Goal: Task Accomplishment & Management: Complete application form

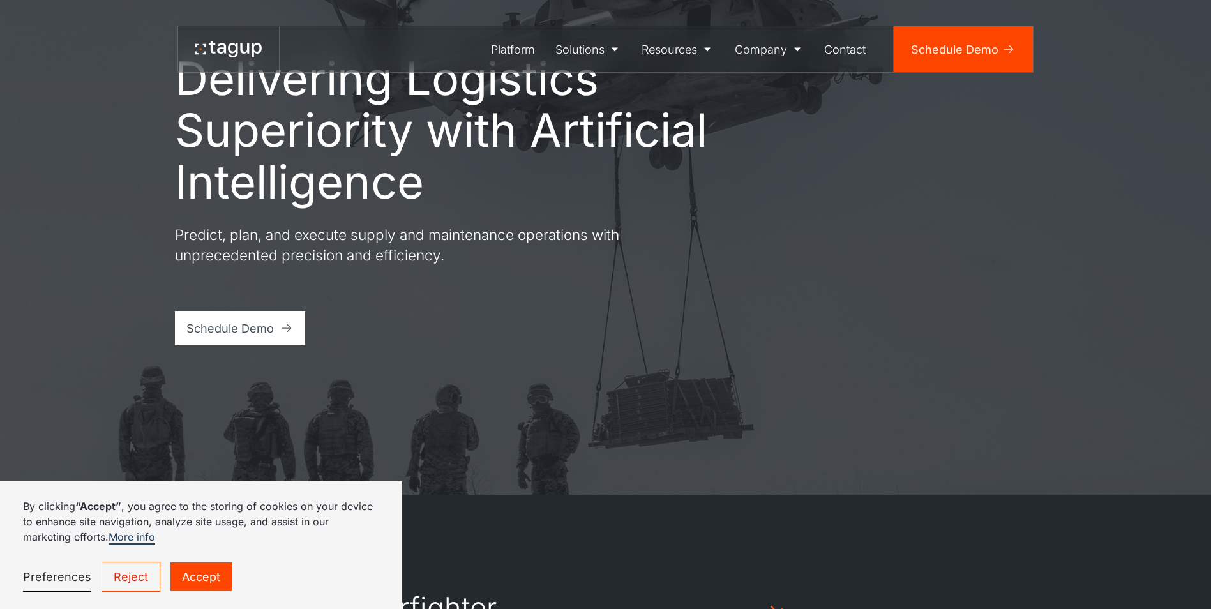
scroll to position [128, 0]
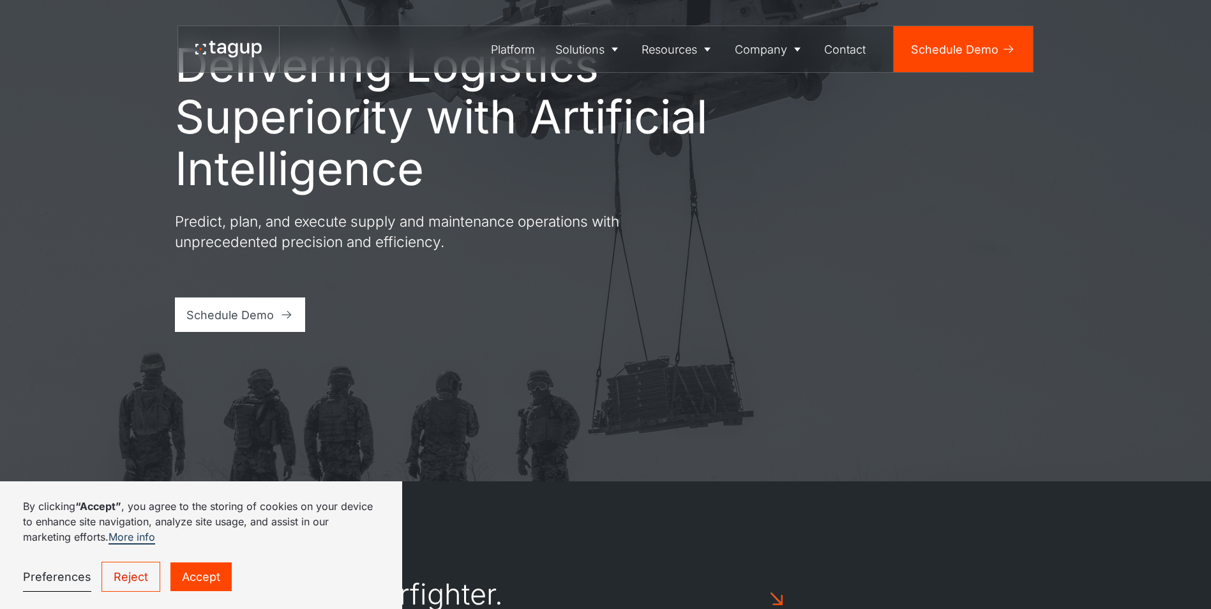
click at [128, 571] on link "Reject" at bounding box center [131, 577] width 59 height 30
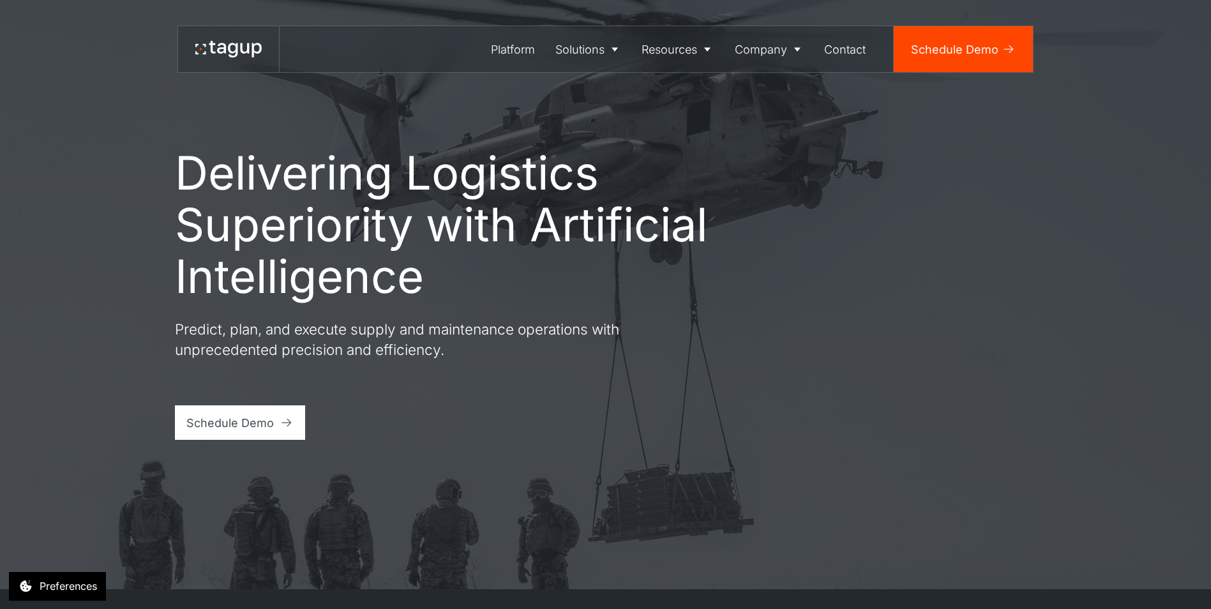
scroll to position [0, 0]
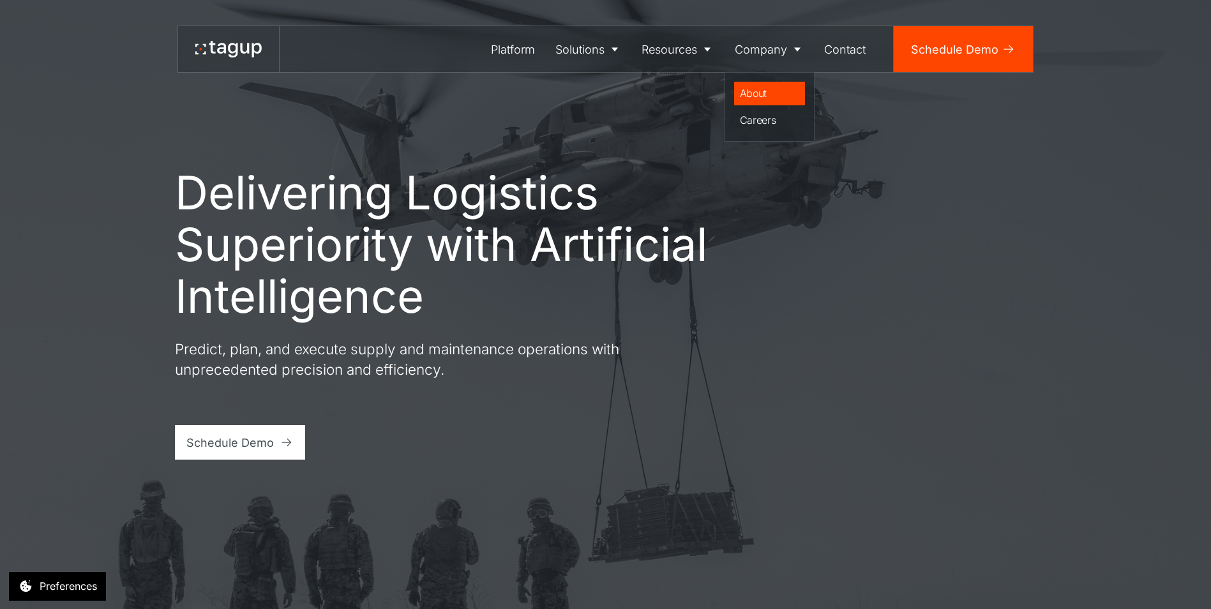
click at [753, 92] on div "About" at bounding box center [770, 93] width 60 height 15
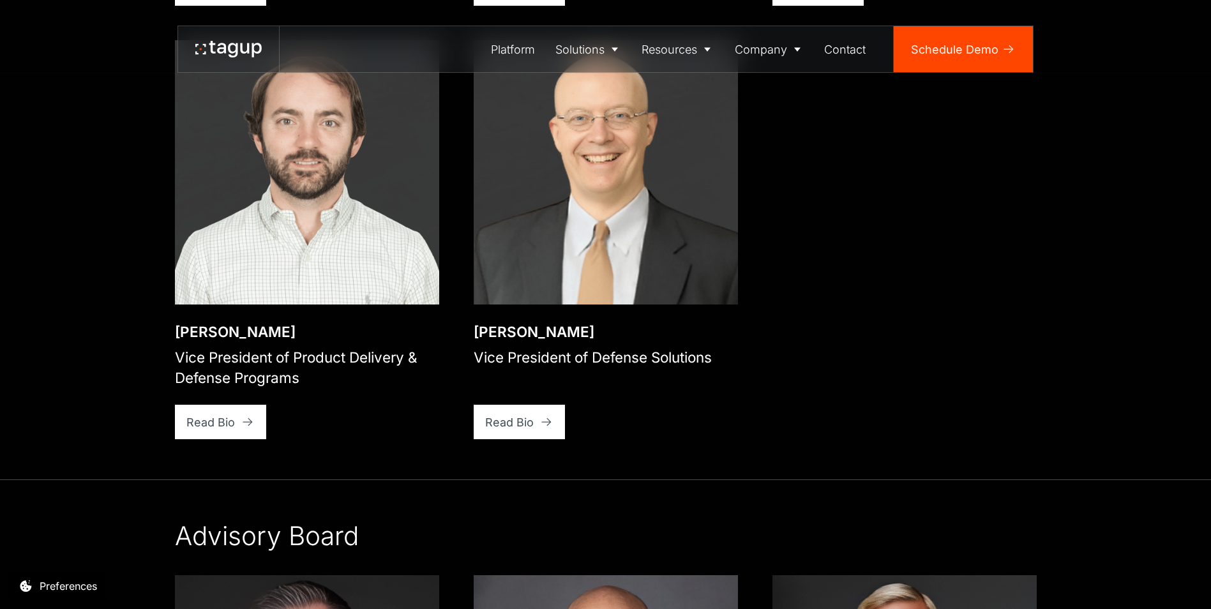
scroll to position [2152, 0]
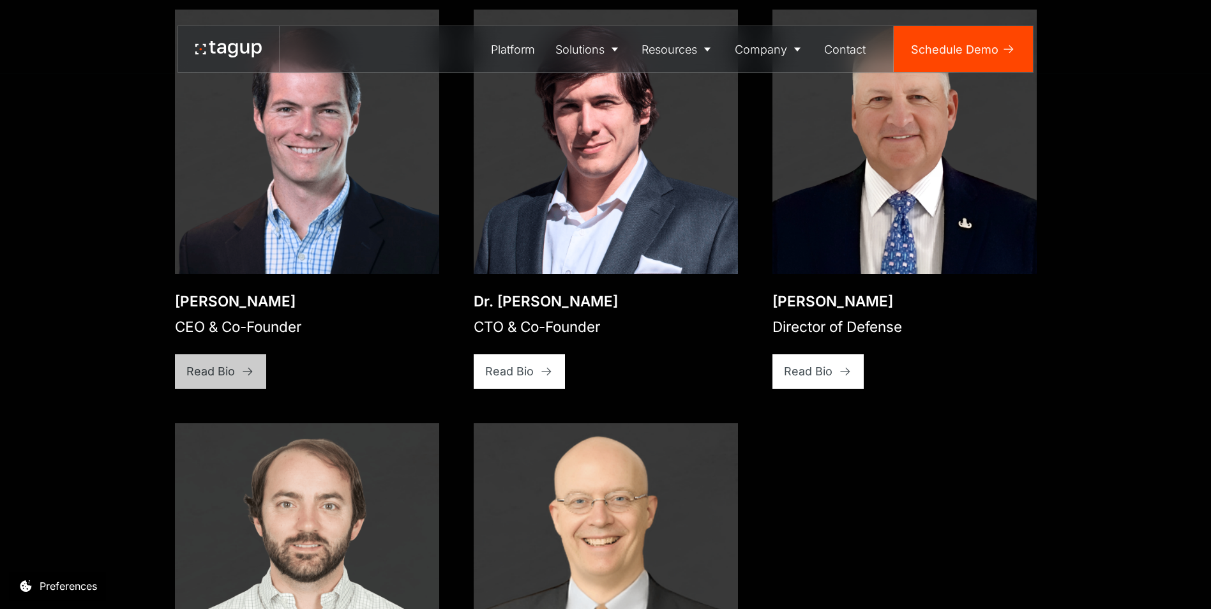
click at [211, 363] on div "Read Bio" at bounding box center [210, 371] width 49 height 17
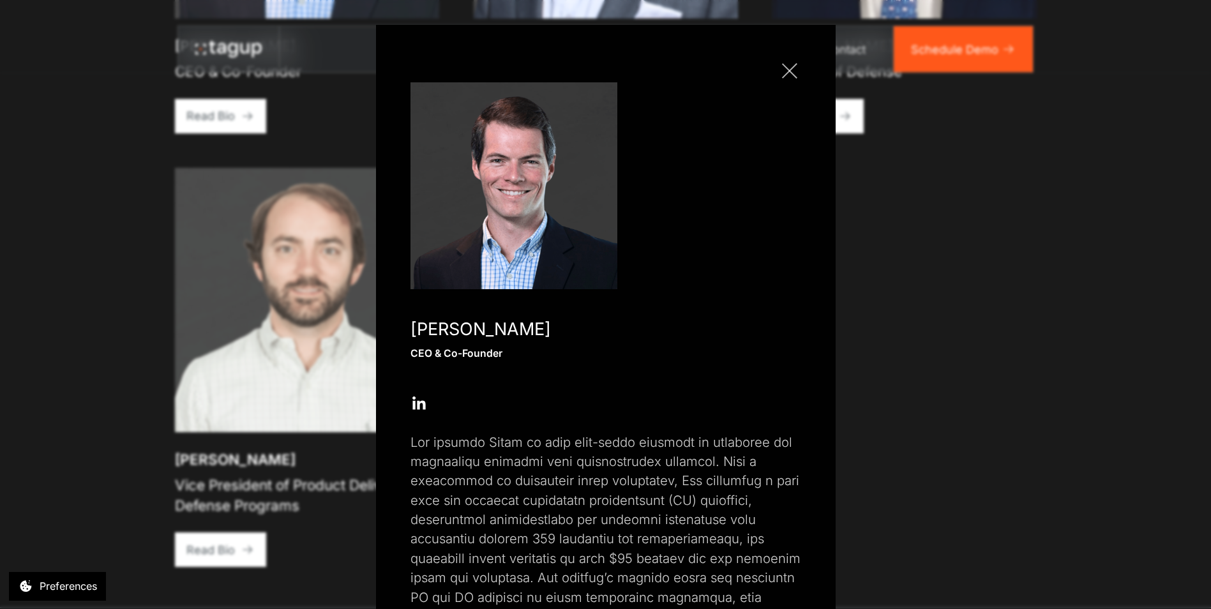
scroll to position [0, 0]
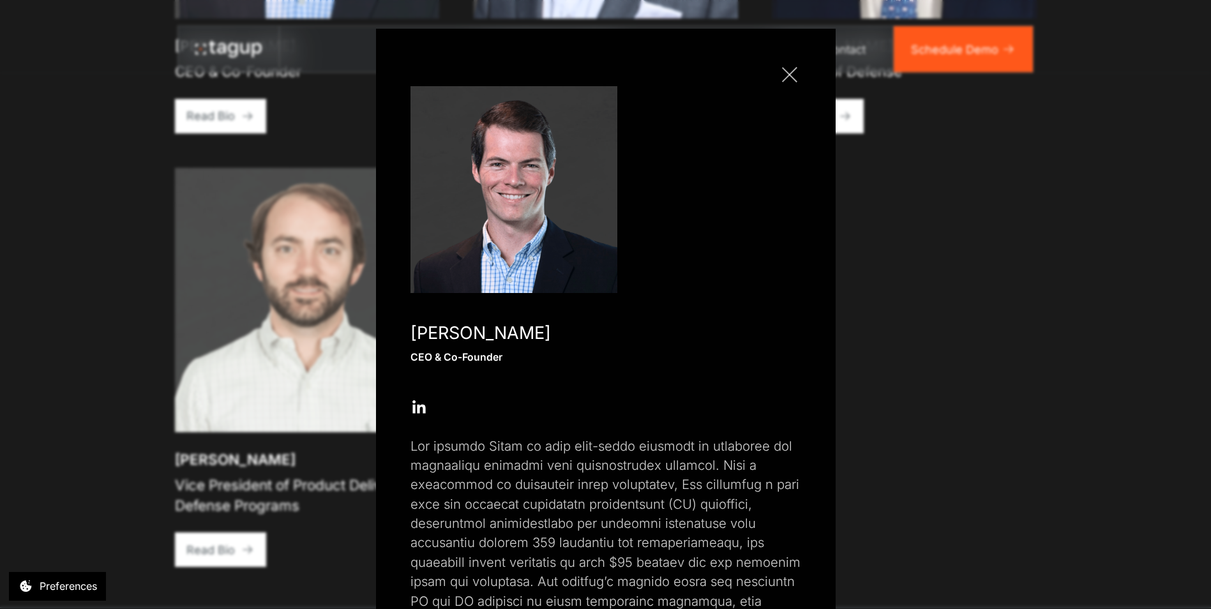
click at [782, 80] on div at bounding box center [789, 74] width 15 height 15
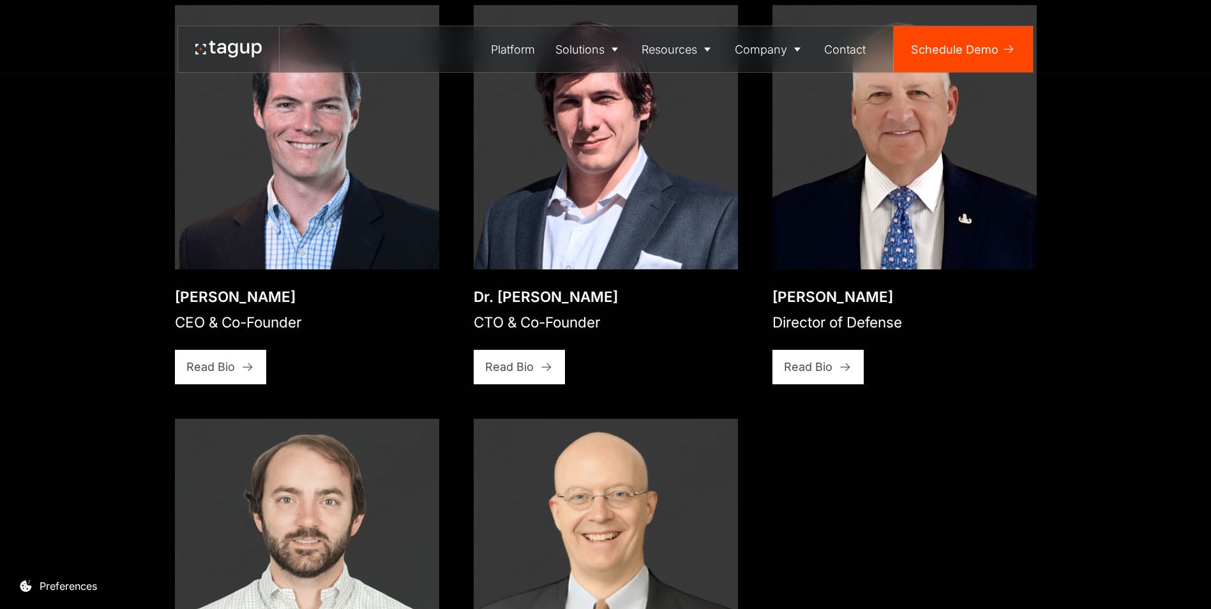
scroll to position [2152, 0]
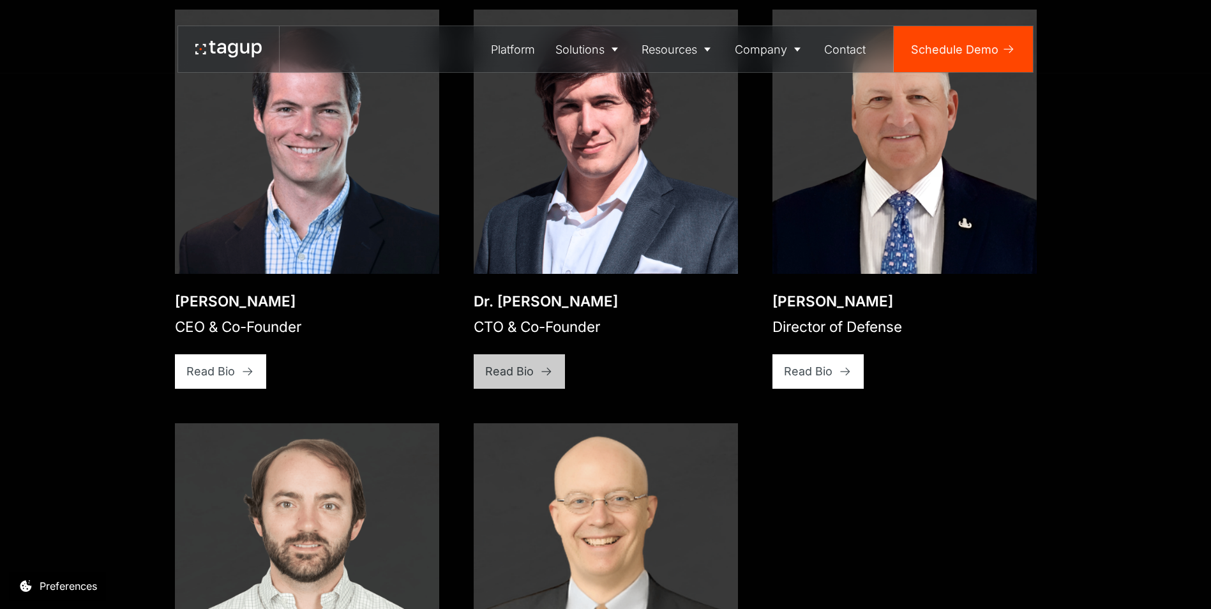
click at [522, 363] on div "Read Bio" at bounding box center [509, 371] width 49 height 17
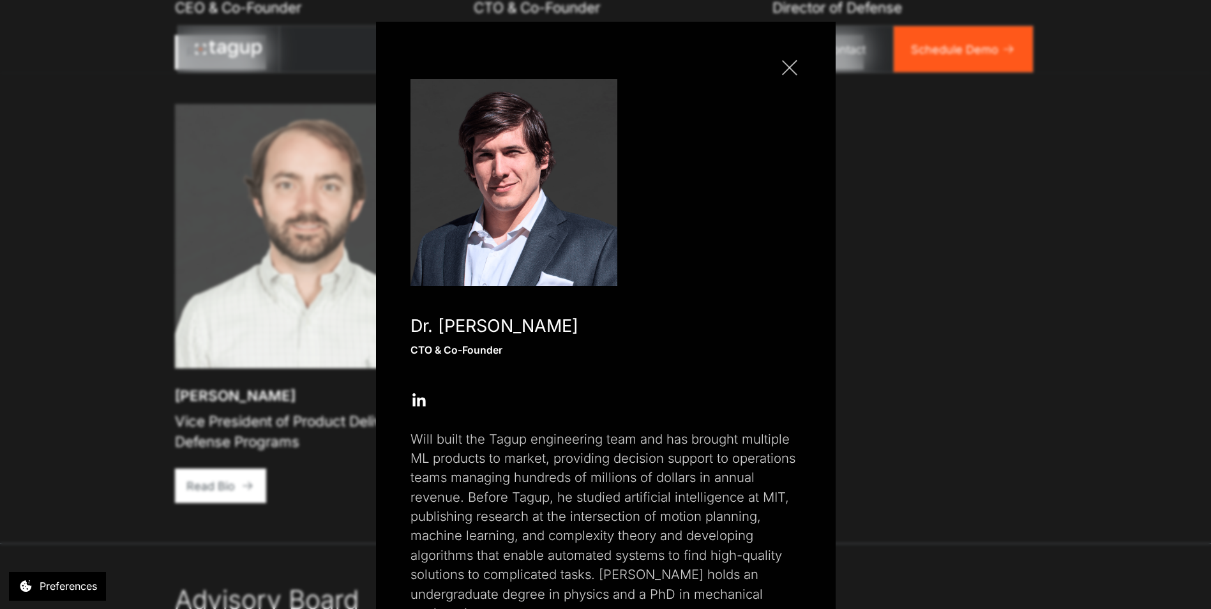
scroll to position [0, 0]
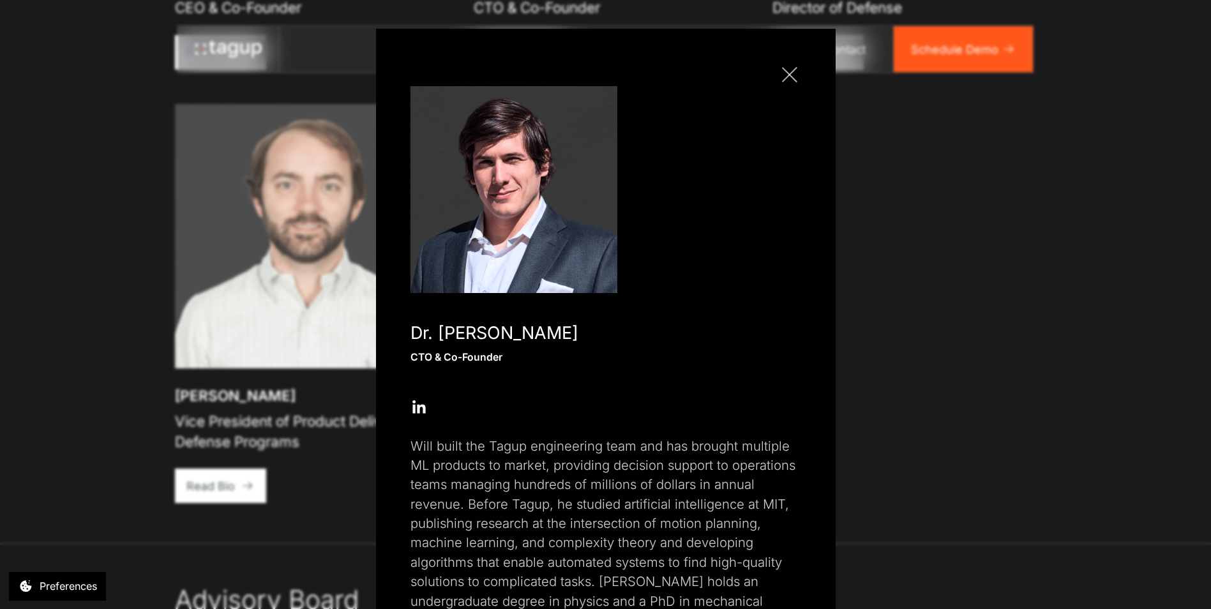
click at [781, 73] on link "Close popup" at bounding box center [789, 74] width 23 height 23
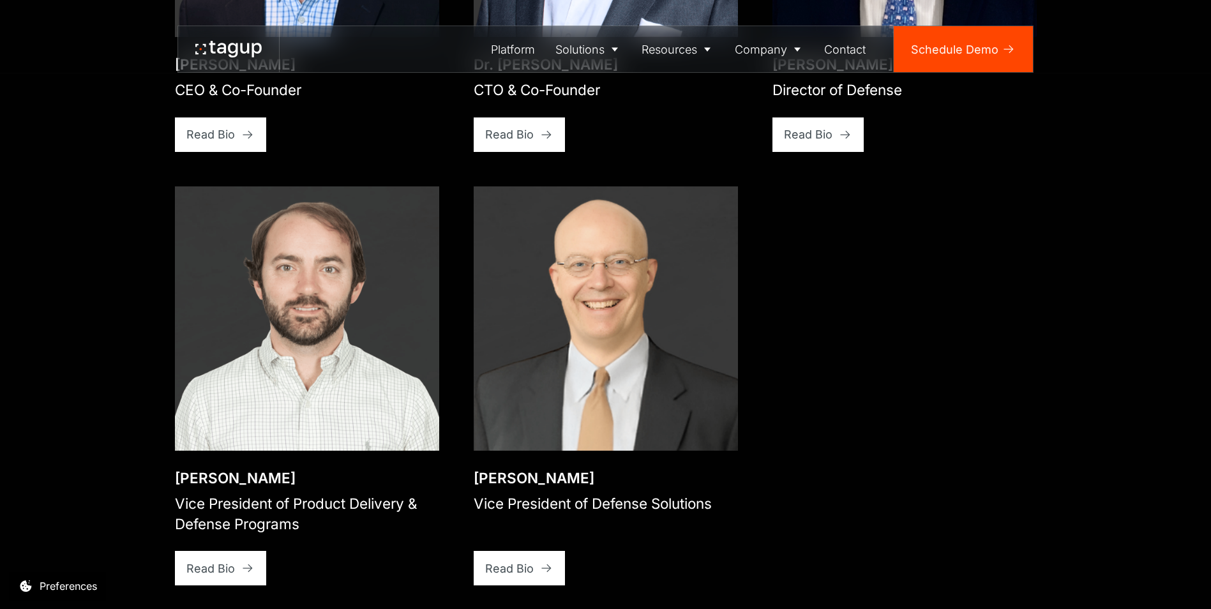
scroll to position [2216, 0]
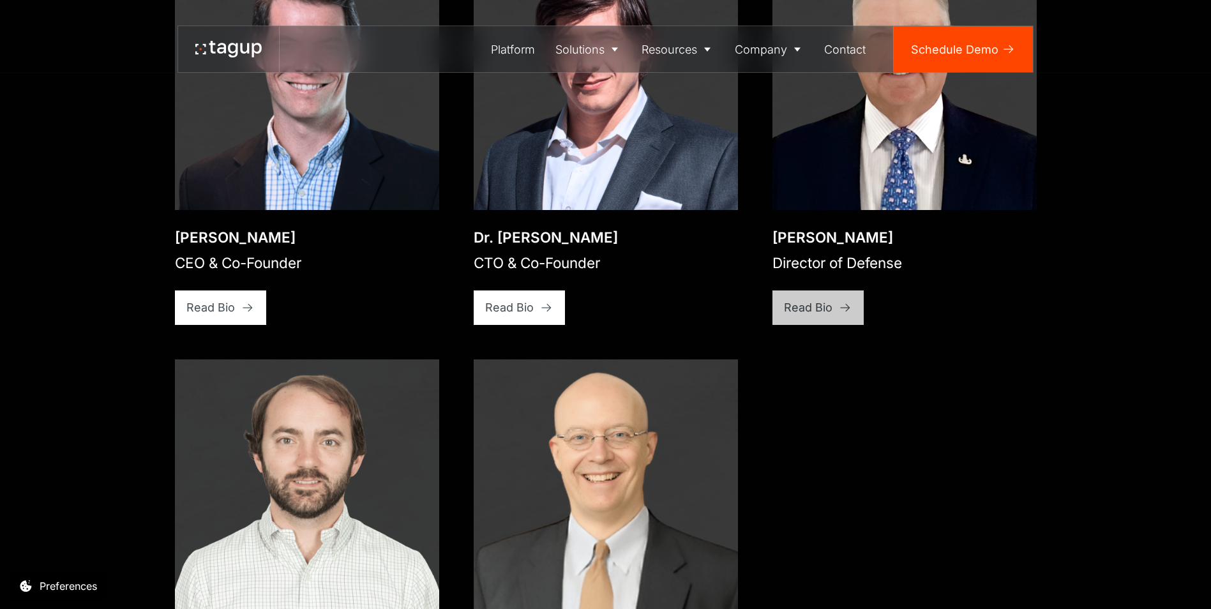
click at [820, 299] on div "Read Bio" at bounding box center [808, 307] width 49 height 17
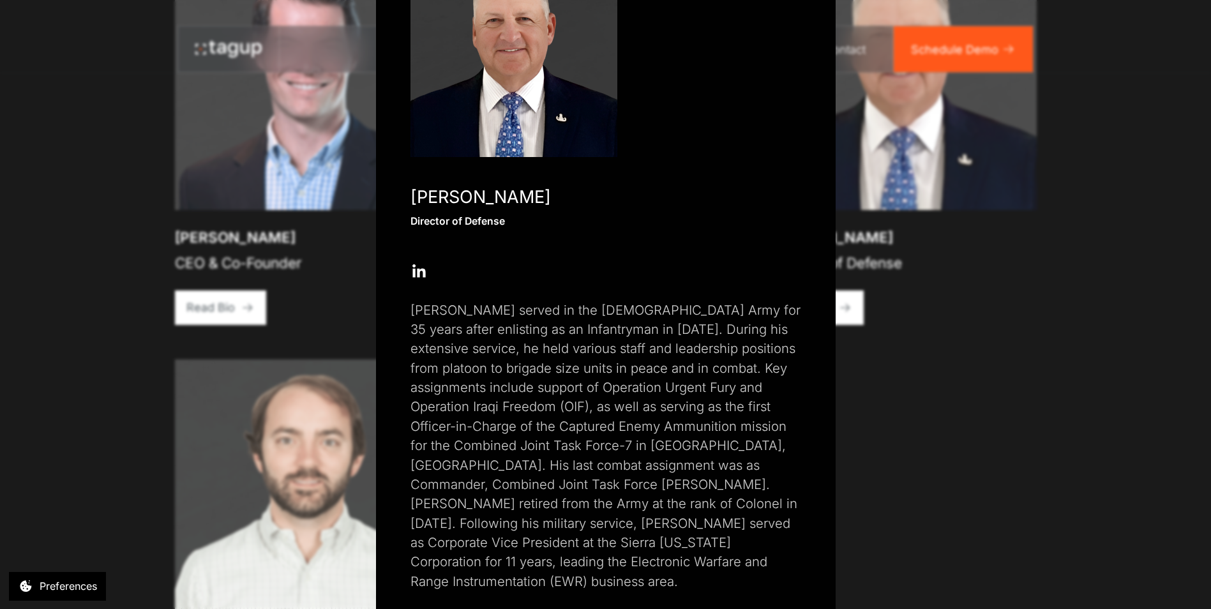
scroll to position [142, 0]
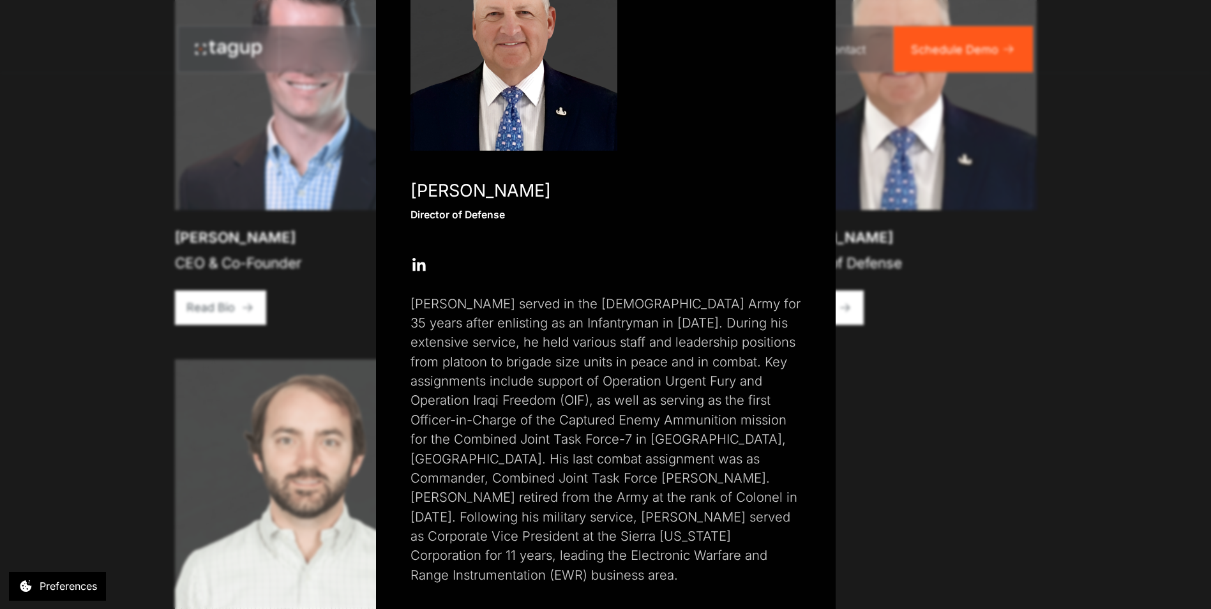
click at [1001, 395] on div "Close popup Paul Plemmons Director of Defense Open Open Twitter profile Send Em…" at bounding box center [605, 304] width 1211 height 609
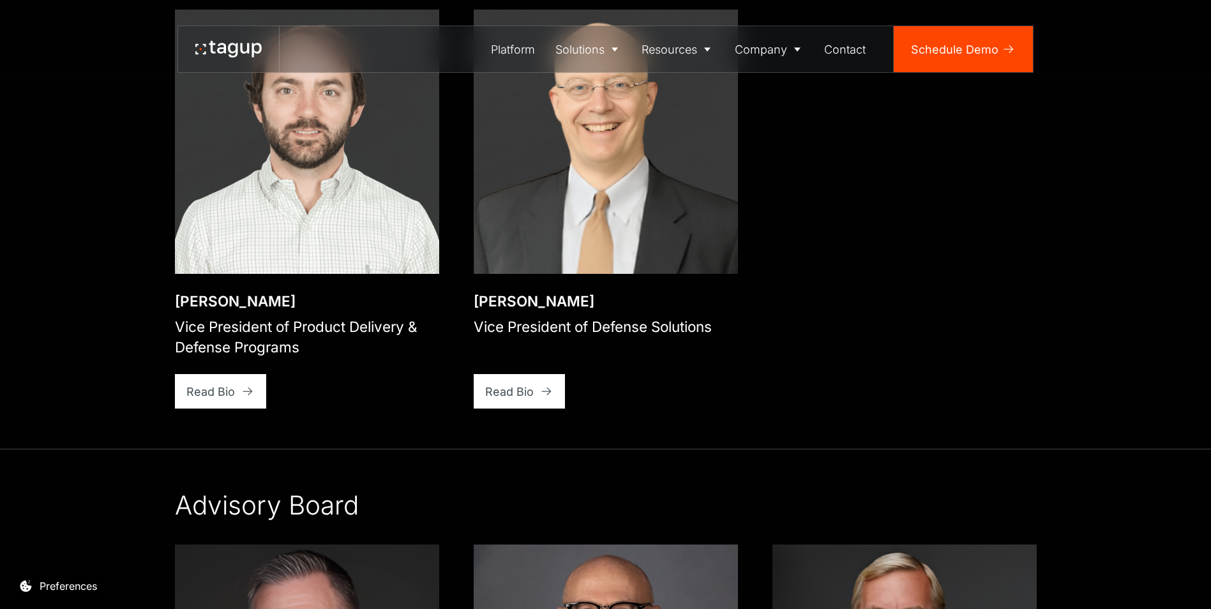
scroll to position [2599, 0]
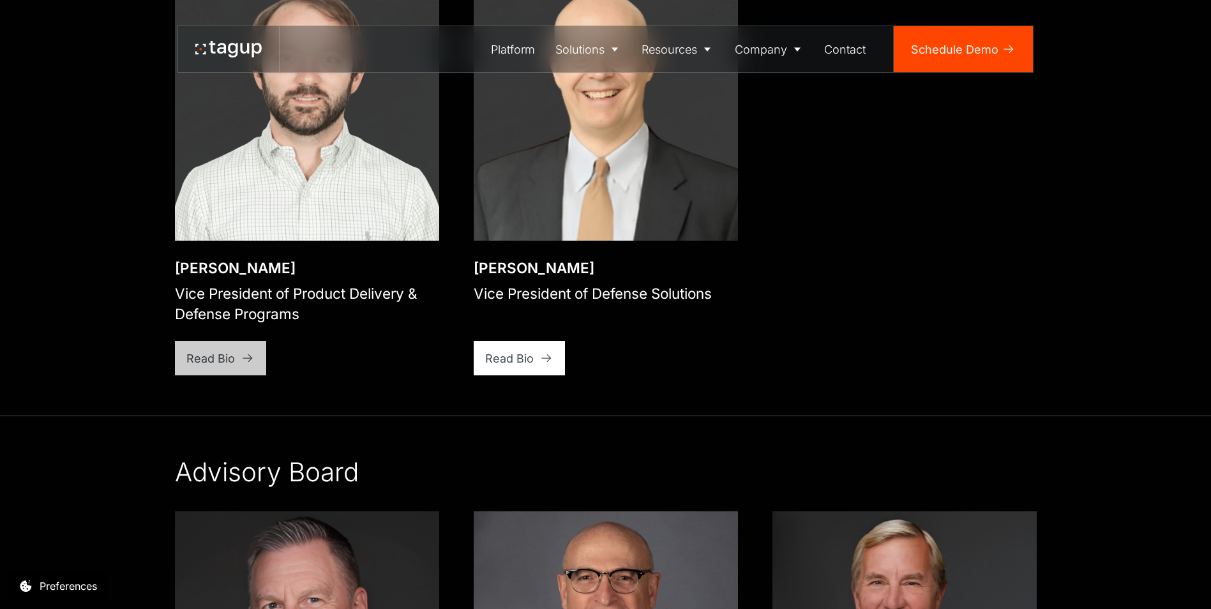
click at [230, 350] on div "Read Bio" at bounding box center [210, 358] width 49 height 17
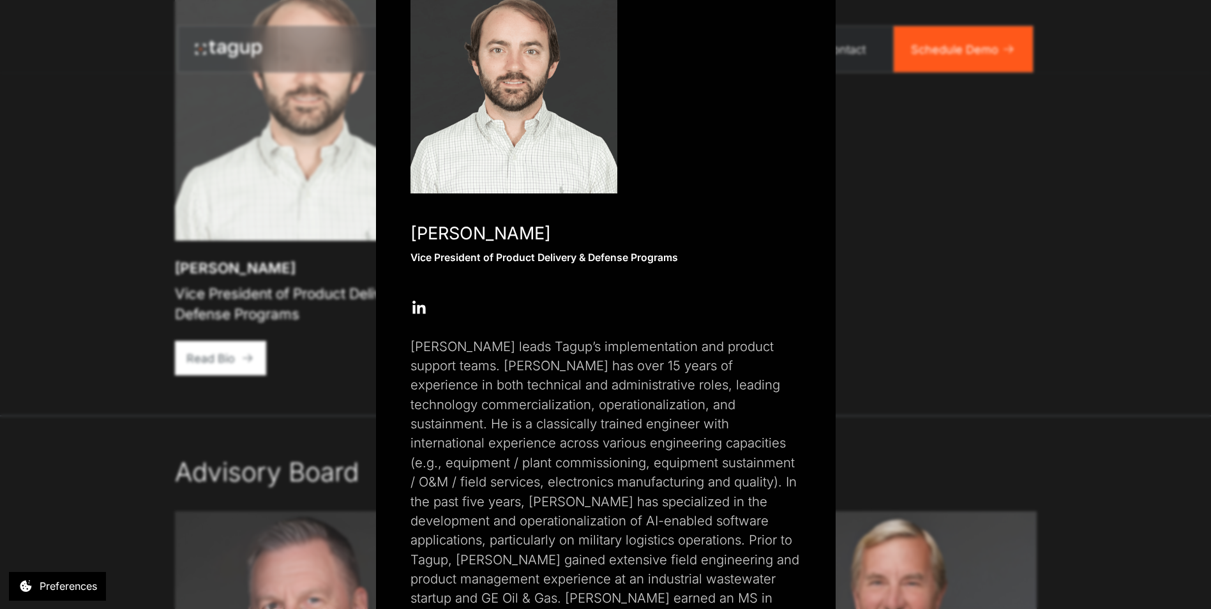
scroll to position [0, 0]
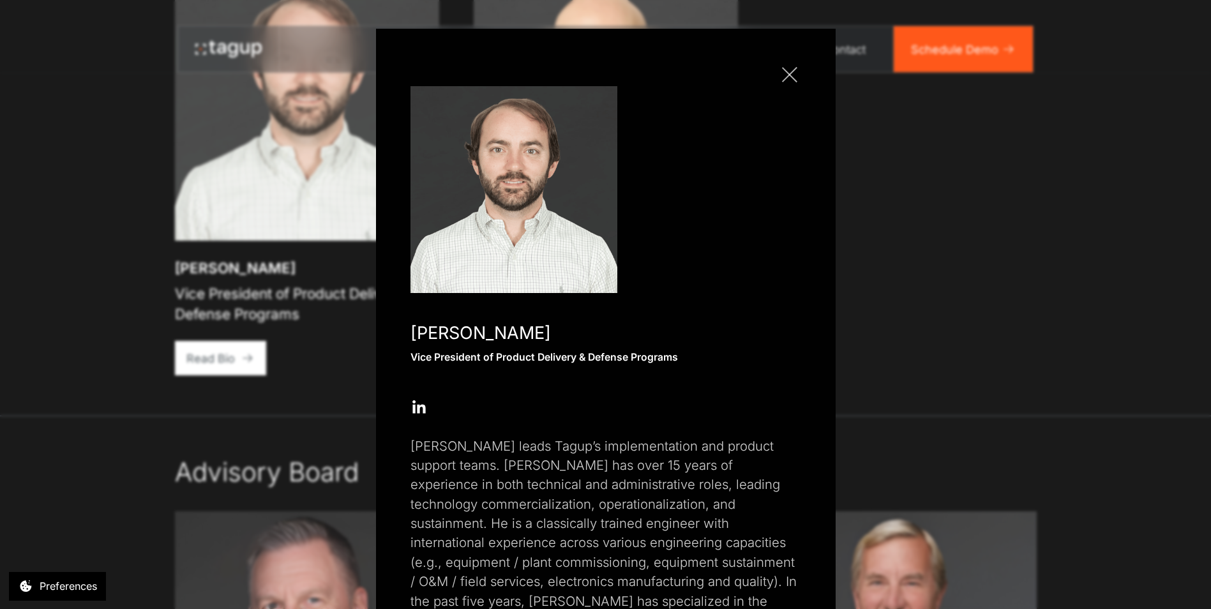
click at [784, 69] on link "Close popup" at bounding box center [789, 74] width 23 height 23
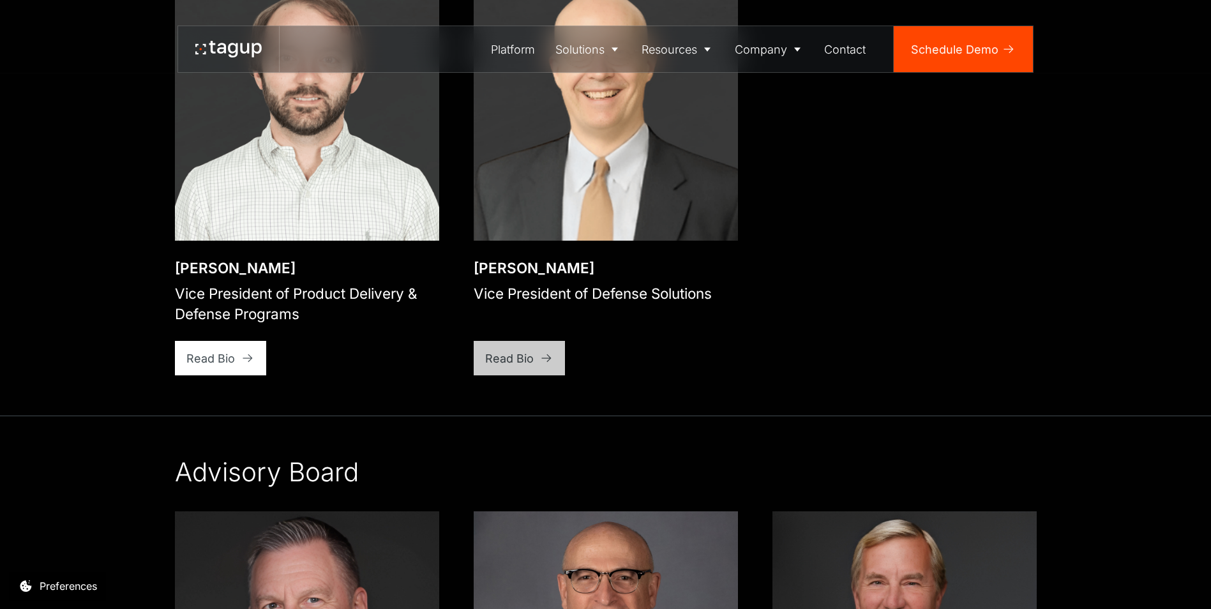
click at [484, 347] on link "Read Bio" at bounding box center [520, 358] width 92 height 34
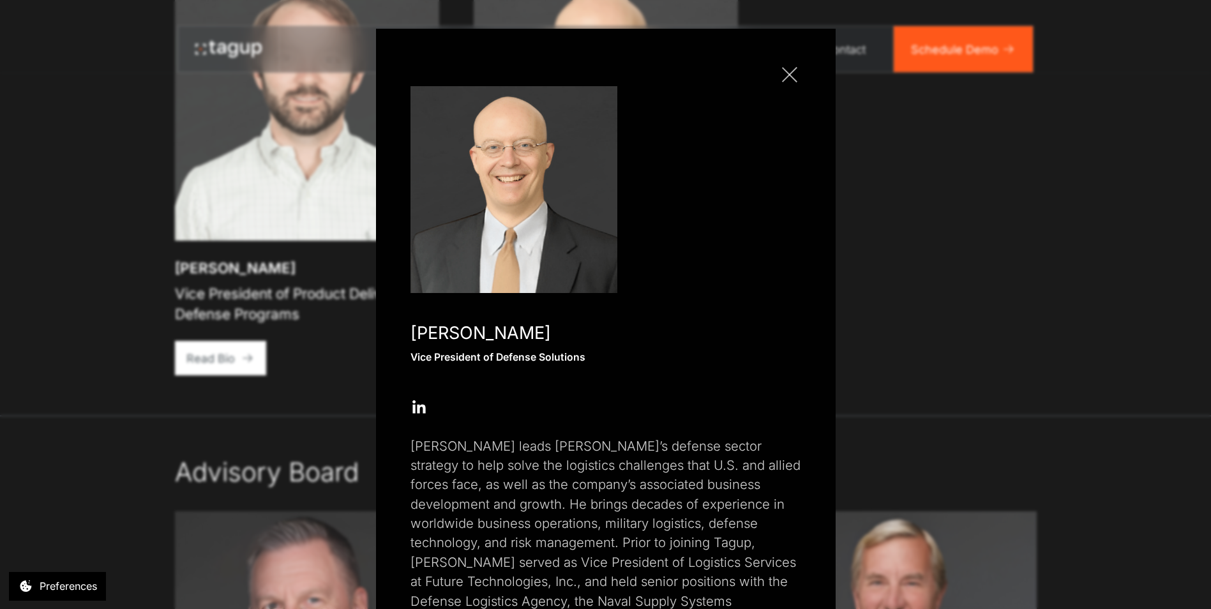
click at [782, 75] on div at bounding box center [789, 74] width 15 height 15
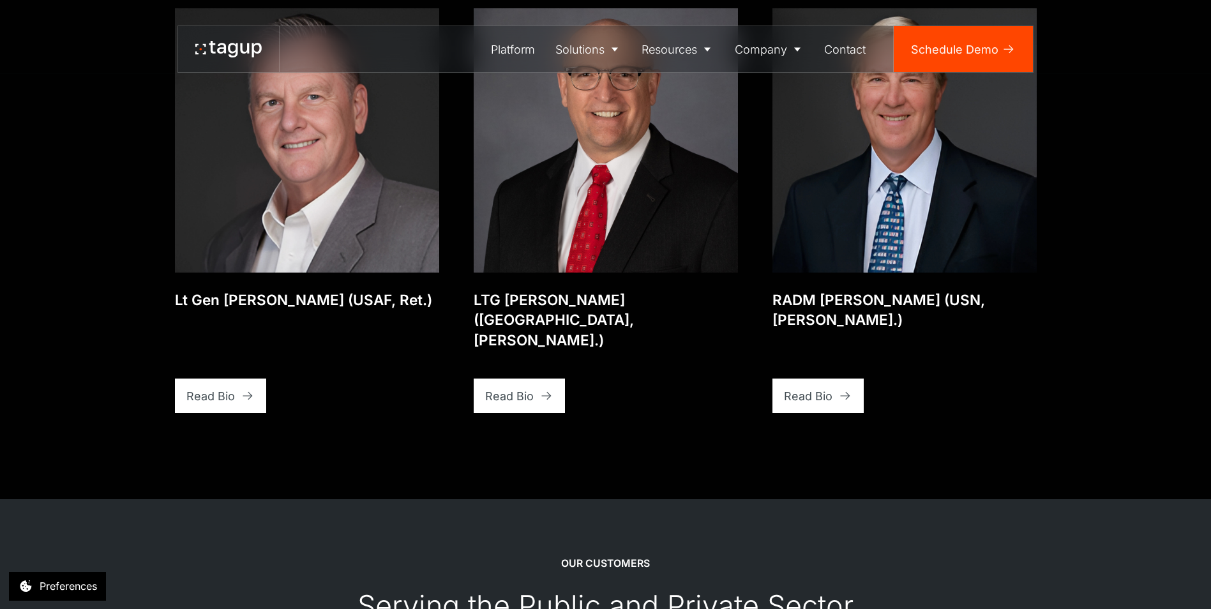
scroll to position [3110, 0]
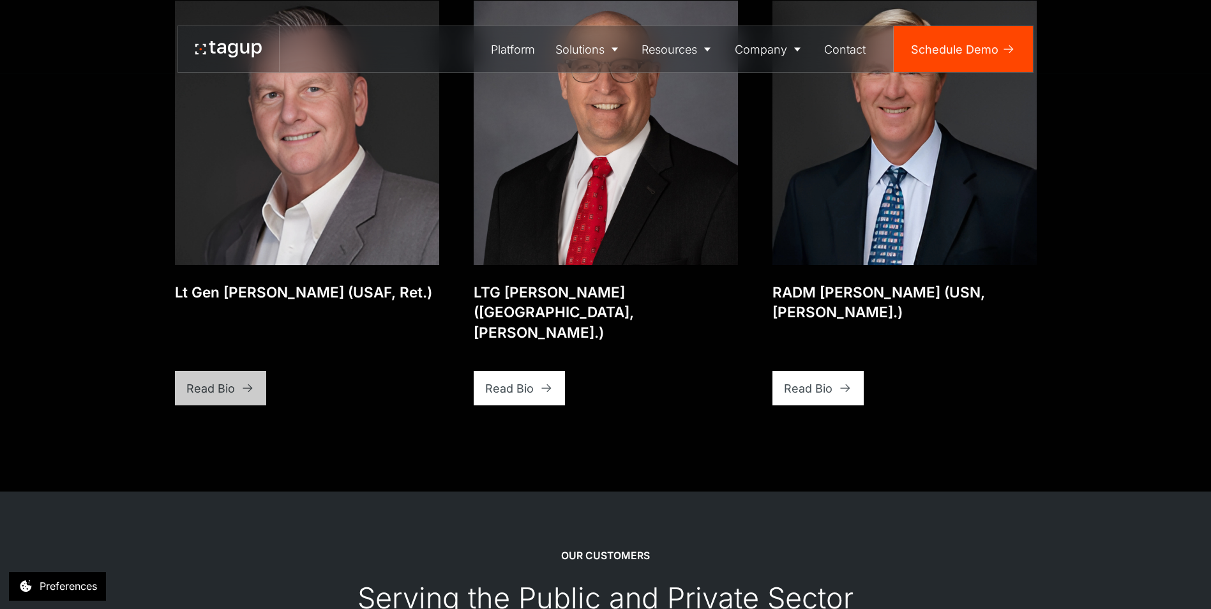
click at [221, 380] on div "Read Bio" at bounding box center [210, 388] width 49 height 17
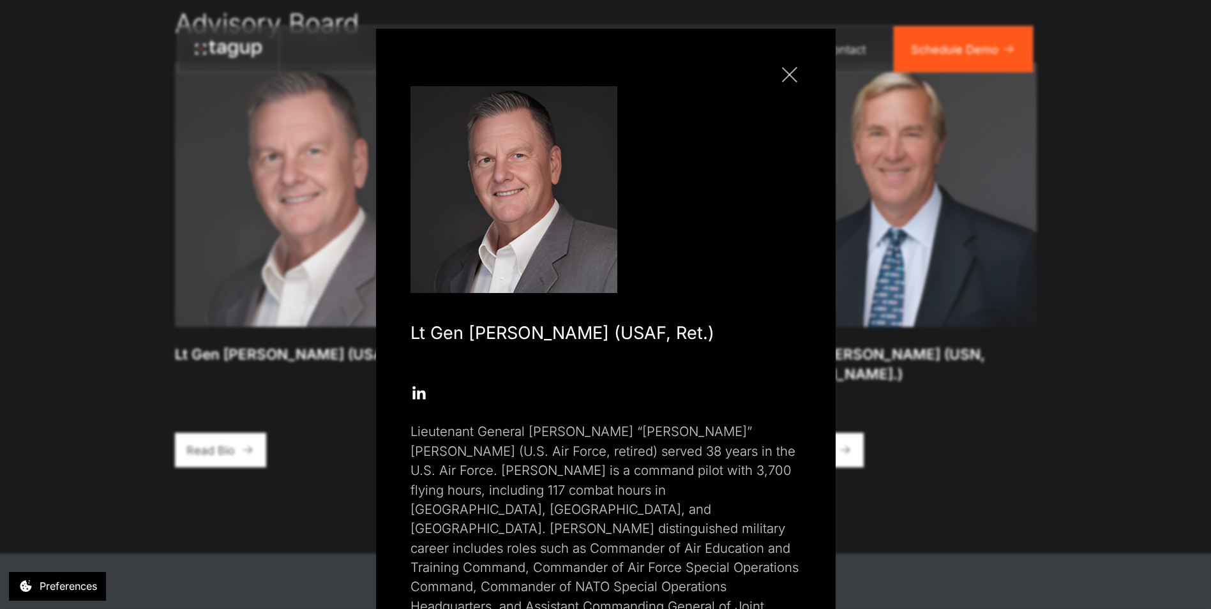
scroll to position [2918, 0]
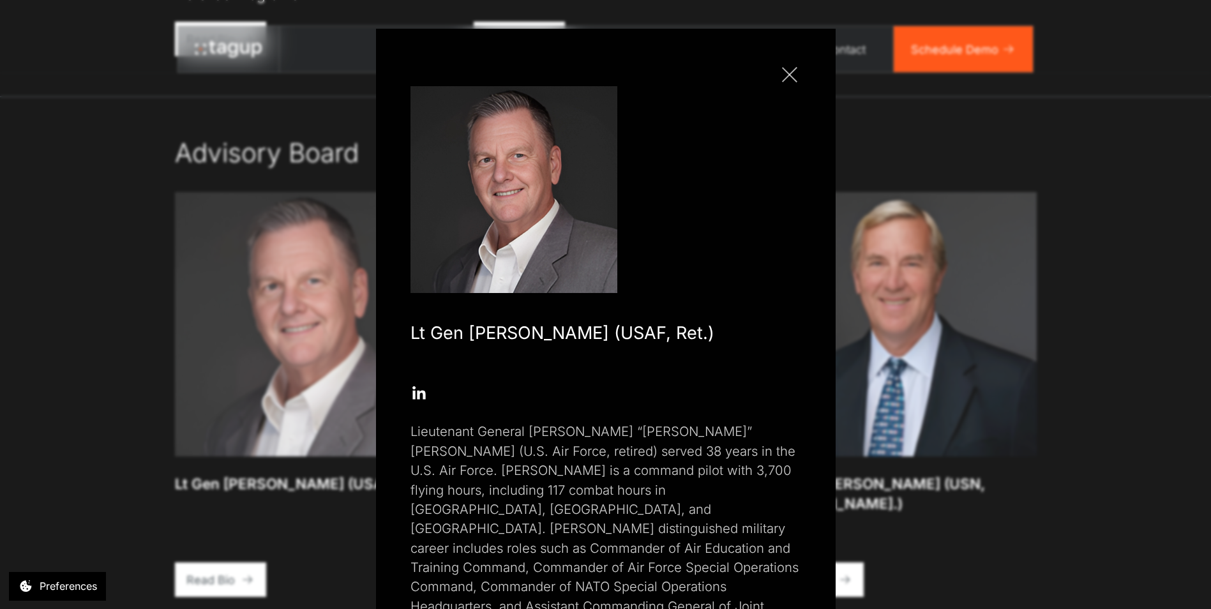
click at [783, 76] on div at bounding box center [789, 74] width 15 height 15
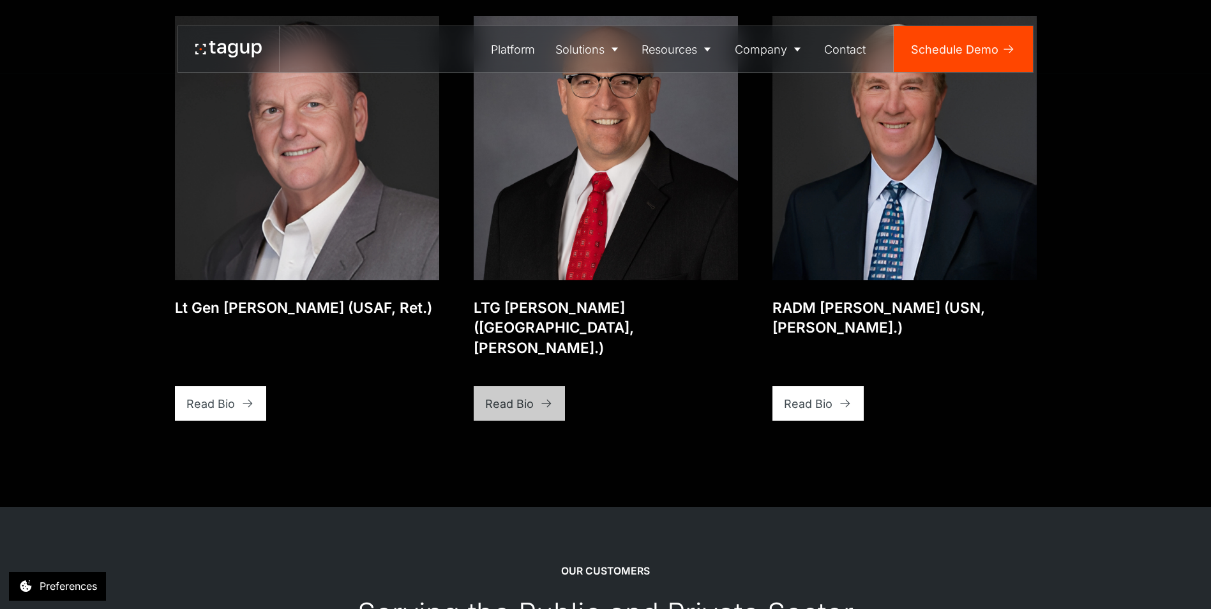
scroll to position [3110, 0]
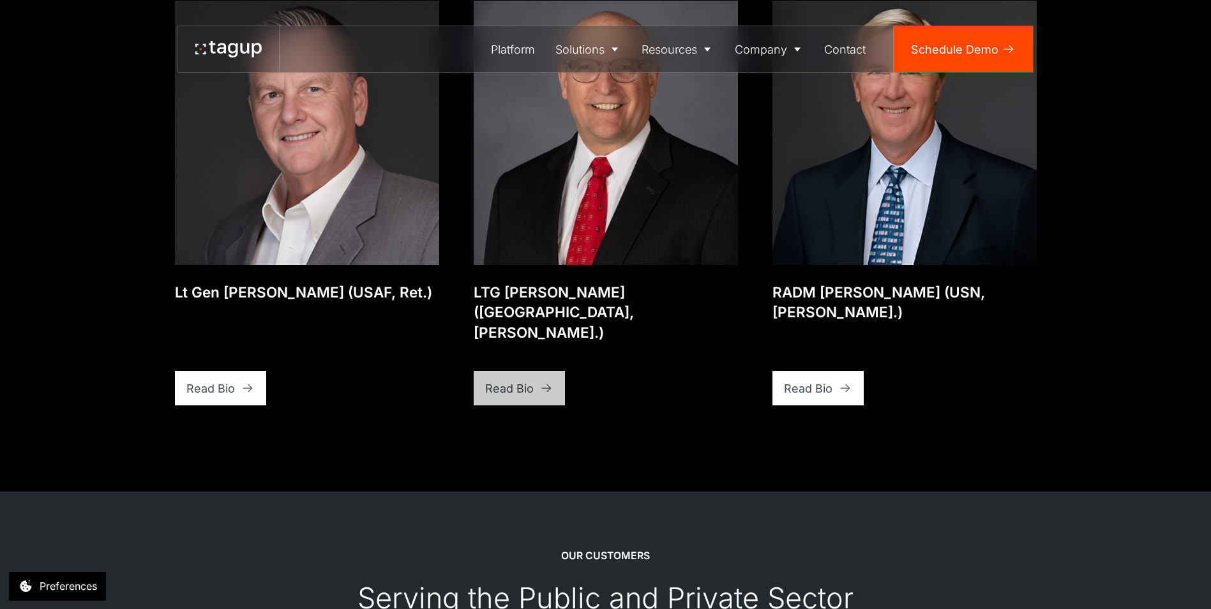
click at [506, 380] on div "Read Bio" at bounding box center [509, 388] width 49 height 17
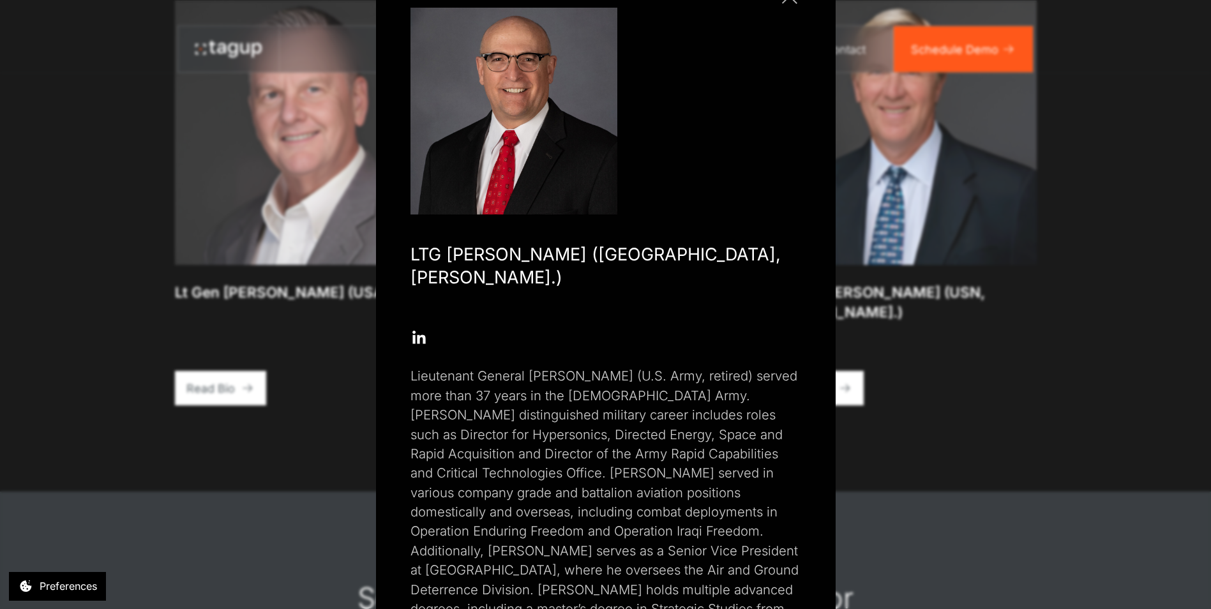
scroll to position [0, 0]
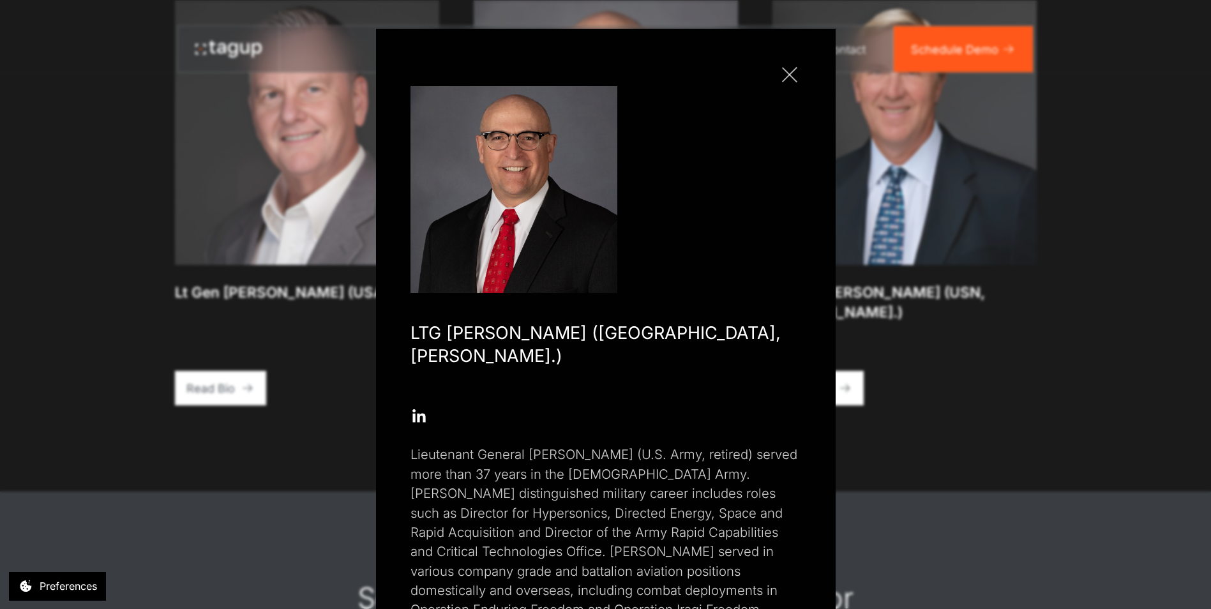
click at [790, 75] on link "Close popup" at bounding box center [789, 74] width 23 height 23
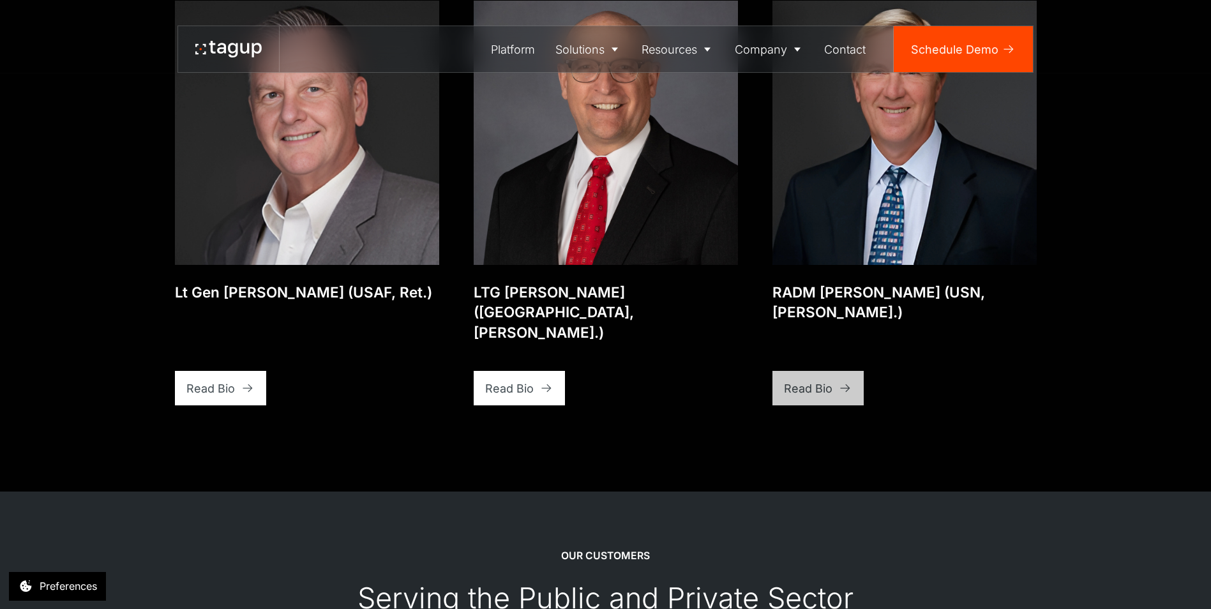
click at [824, 380] on div "Read Bio" at bounding box center [808, 388] width 49 height 17
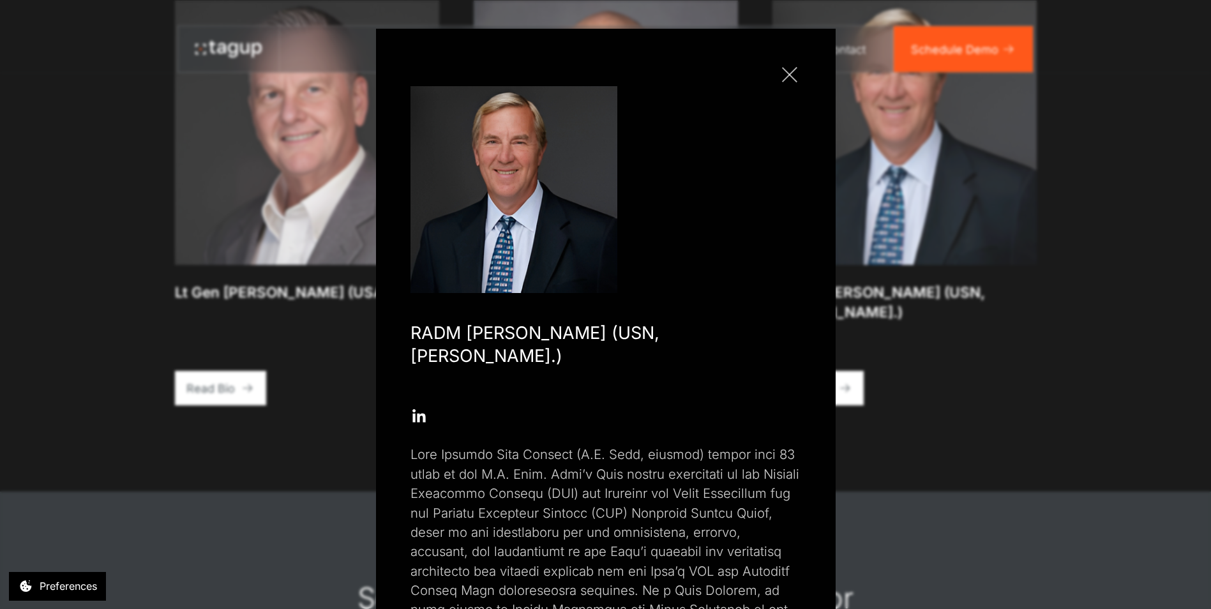
click at [785, 74] on div at bounding box center [789, 74] width 15 height 15
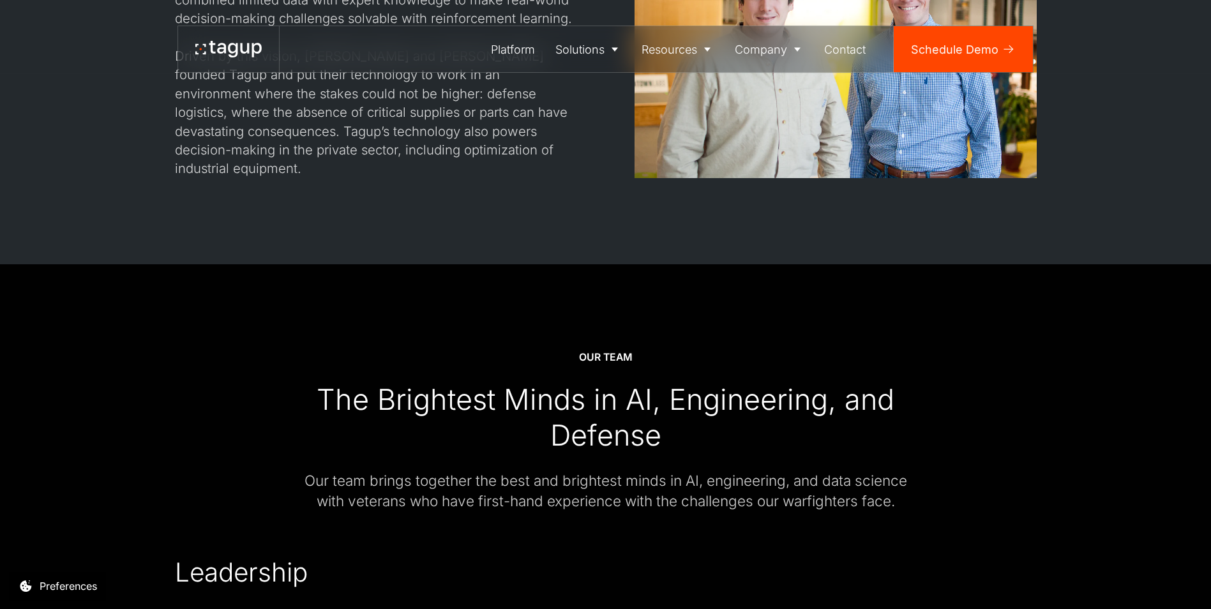
scroll to position [1549, 0]
click at [586, 116] on div "Enterprise" at bounding box center [589, 119] width 57 height 15
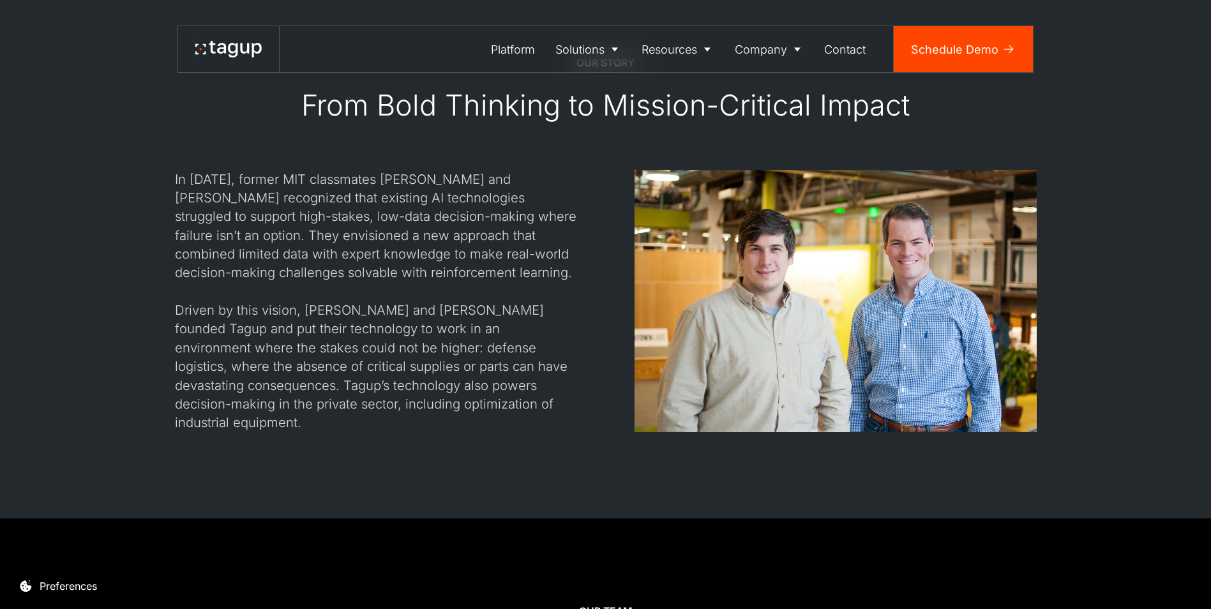
scroll to position [1294, 0]
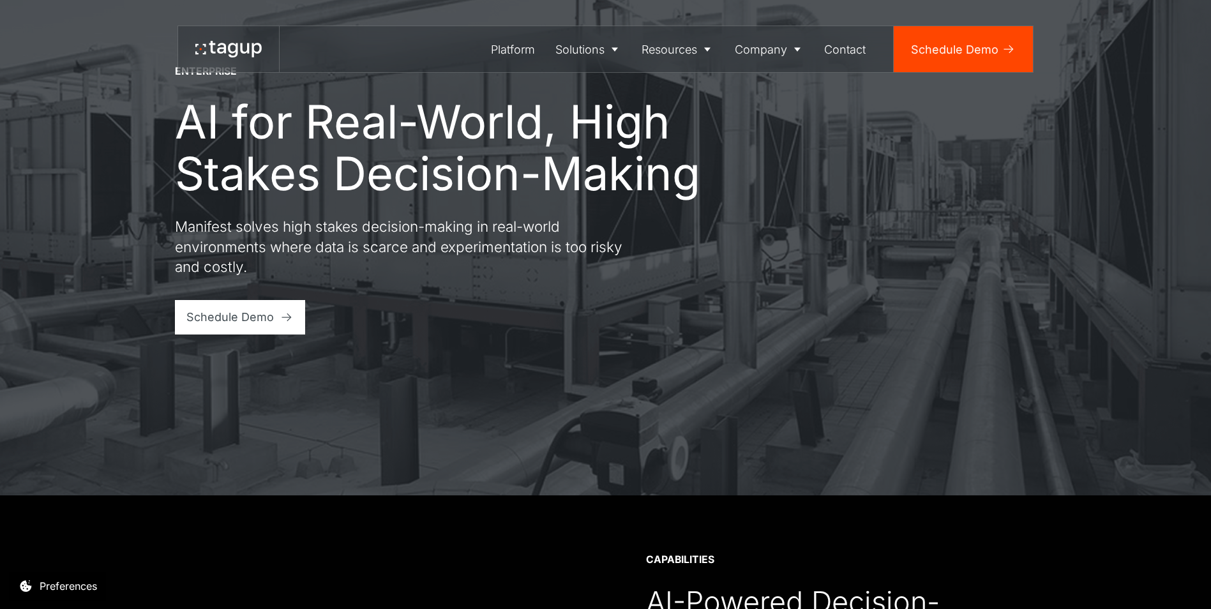
scroll to position [192, 0]
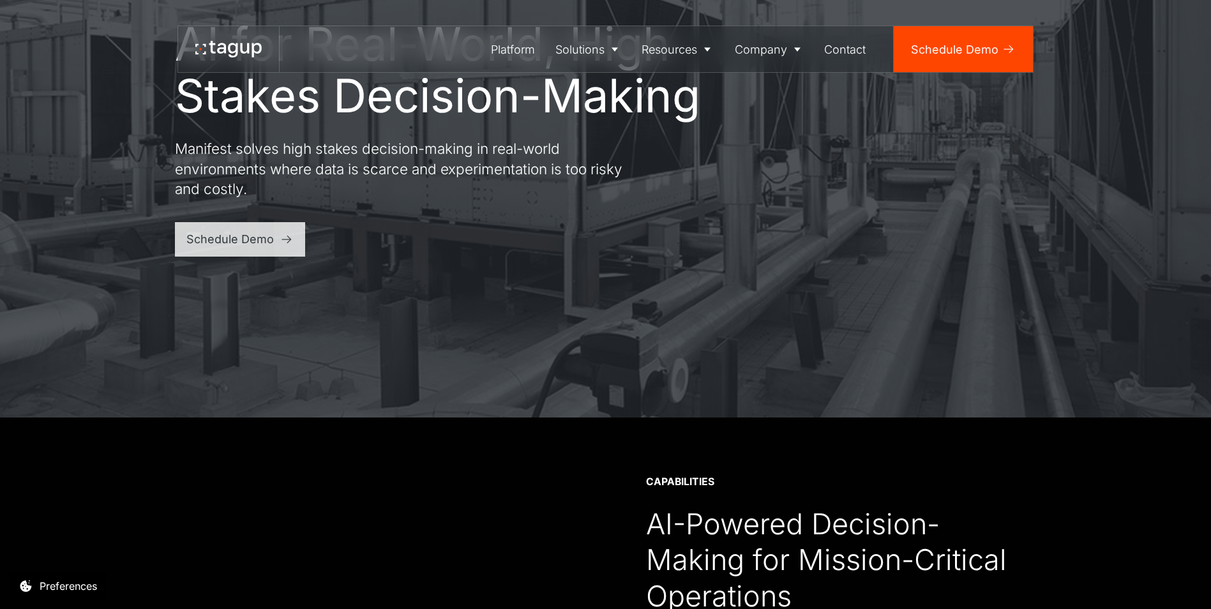
click at [269, 237] on div "Schedule Demo" at bounding box center [229, 238] width 87 height 17
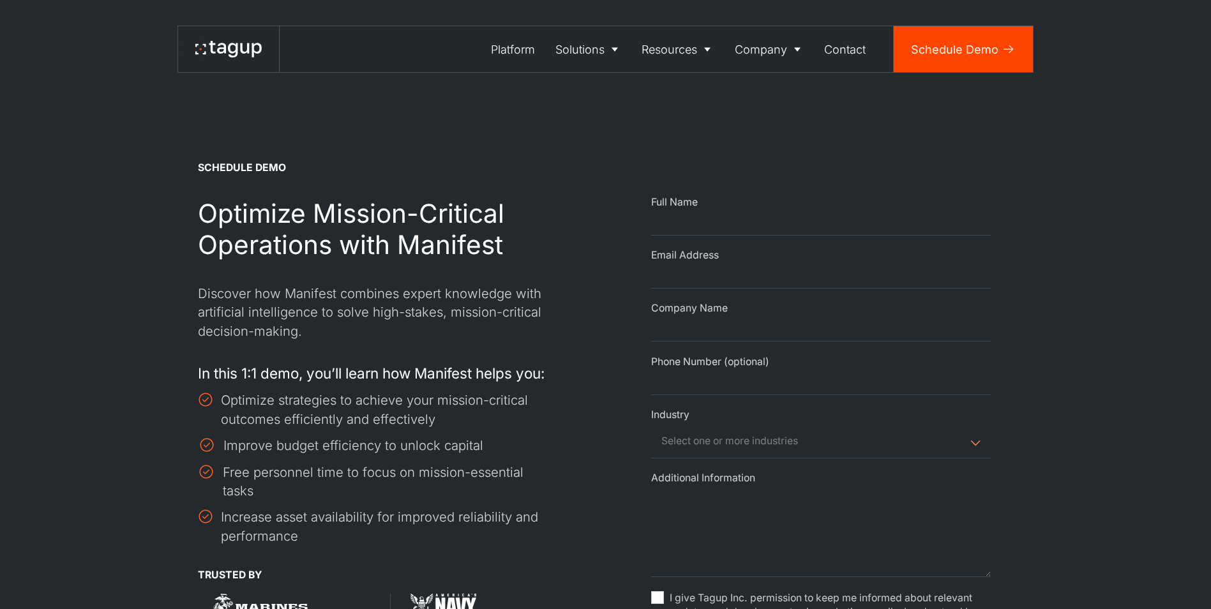
select select "Request Demo Form"
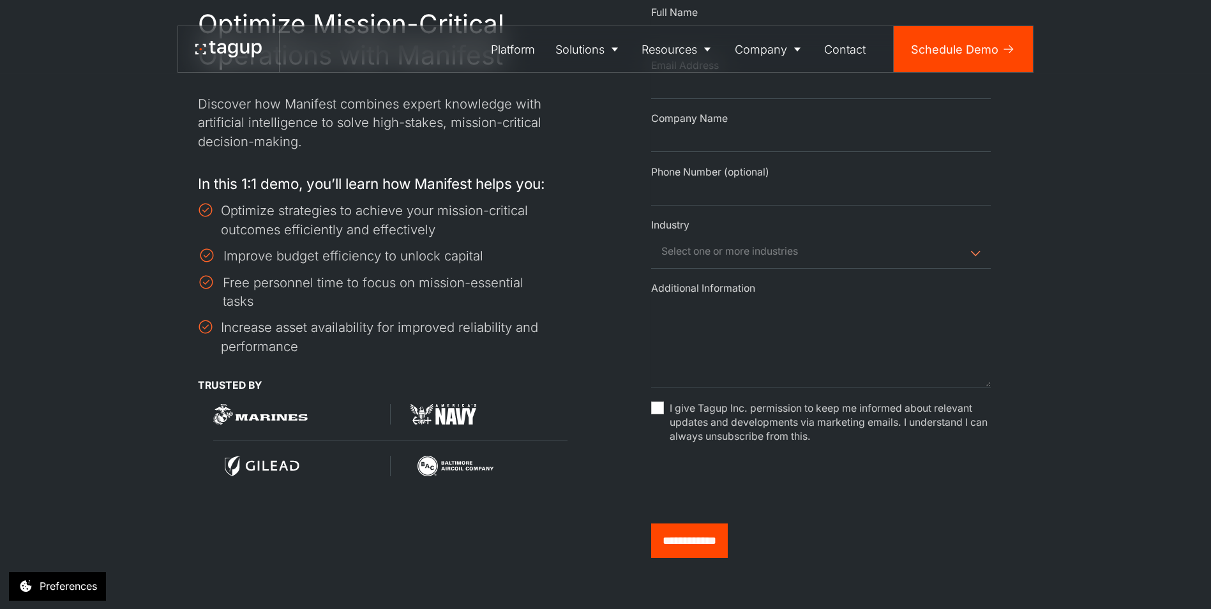
scroll to position [192, 0]
